Goal: Task Accomplishment & Management: Use online tool/utility

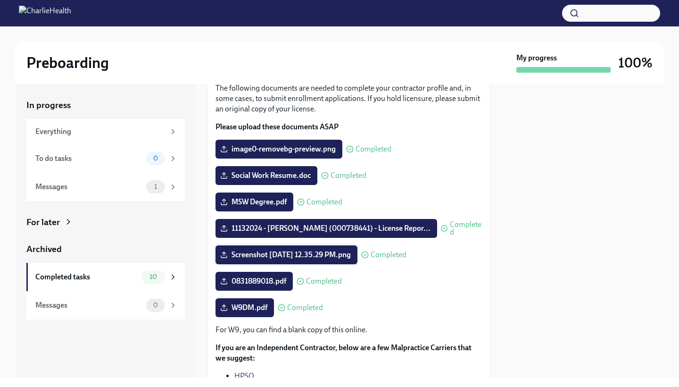
scroll to position [92, 0]
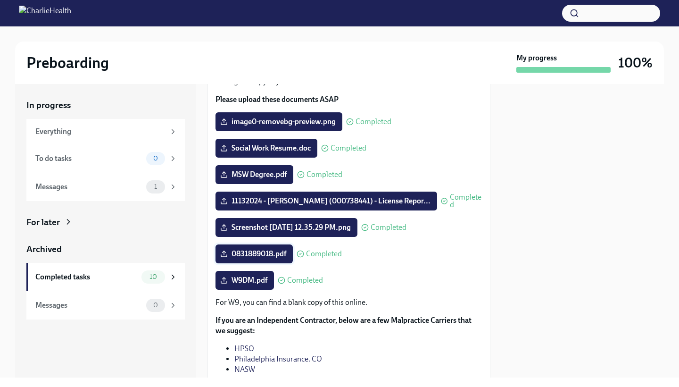
click at [263, 253] on span "0831889018.pdf" at bounding box center [254, 253] width 64 height 9
click at [0, 0] on input "0831889018.pdf" at bounding box center [0, 0] width 0 height 0
click at [329, 250] on span "Completed" at bounding box center [324, 254] width 36 height 8
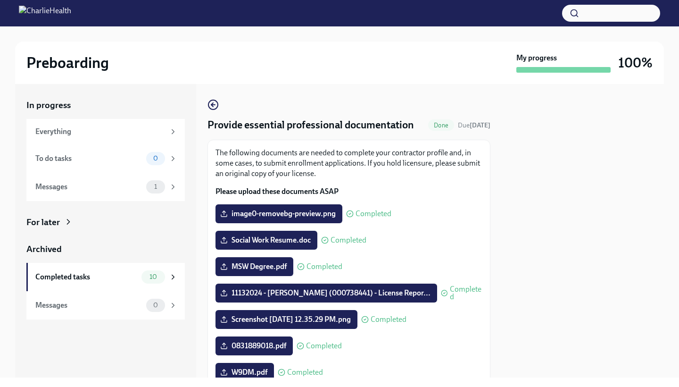
scroll to position [0, 0]
click at [224, 212] on icon at bounding box center [224, 214] width 8 height 8
click at [0, 0] on input "image0-removebg-preview.png" at bounding box center [0, 0] width 0 height 0
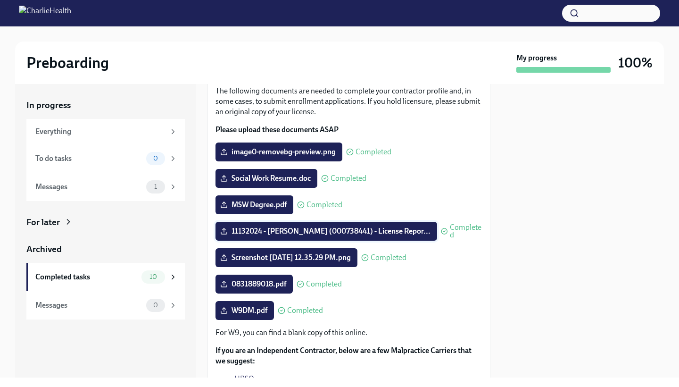
scroll to position [105, 0]
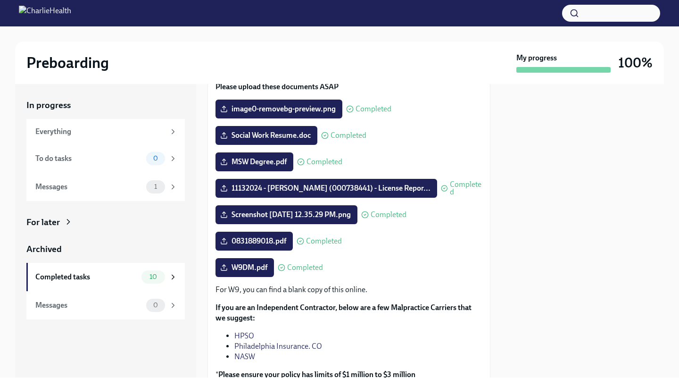
click at [325, 240] on span "Completed" at bounding box center [324, 241] width 36 height 8
drag, startPoint x: 234, startPoint y: 242, endPoint x: 271, endPoint y: 242, distance: 36.8
click at [271, 242] on span "0831889018.pdf" at bounding box center [254, 240] width 64 height 9
click at [0, 0] on input "0831889018.pdf" at bounding box center [0, 0] width 0 height 0
click at [523, 305] on div at bounding box center [583, 230] width 162 height 293
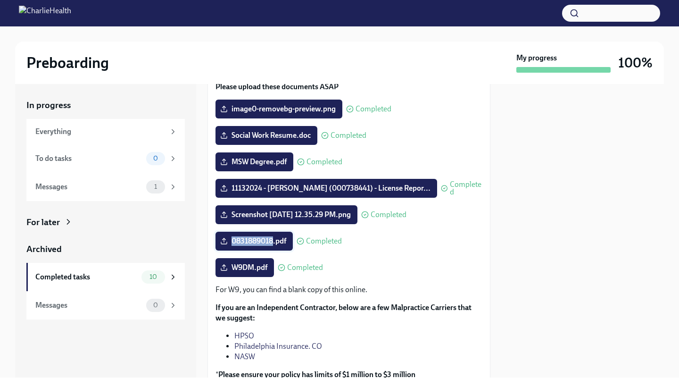
drag, startPoint x: 232, startPoint y: 240, endPoint x: 275, endPoint y: 240, distance: 43.4
click at [275, 240] on span "0831889018.pdf" at bounding box center [254, 240] width 64 height 9
click at [0, 0] on input "0831889018.pdf" at bounding box center [0, 0] width 0 height 0
copy span "0831889018"
